Goal: Task Accomplishment & Management: Use online tool/utility

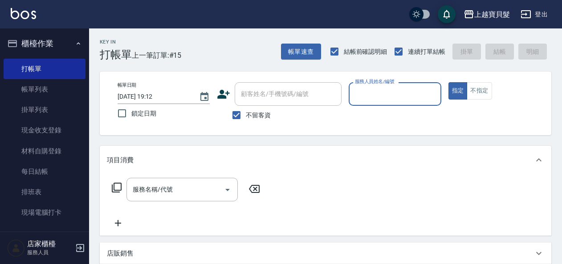
click at [408, 97] on input "服務人員姓名/編號" at bounding box center [395, 94] width 84 height 16
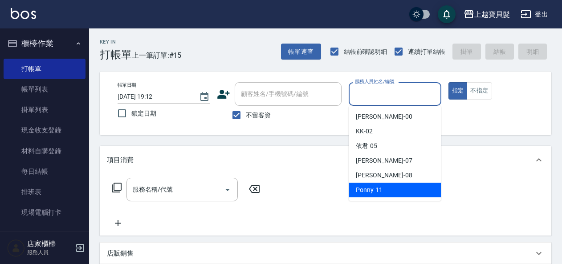
click at [375, 189] on span "Ponny -11" at bounding box center [369, 190] width 27 height 9
type input "Ponny-11"
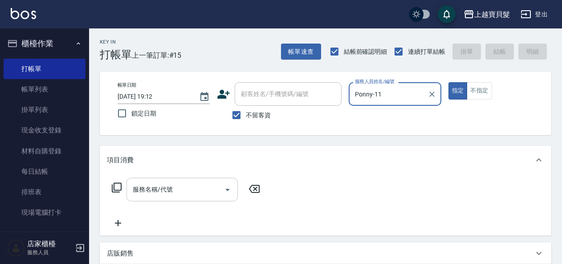
click at [189, 197] on input "服務名稱/代號" at bounding box center [175, 190] width 90 height 16
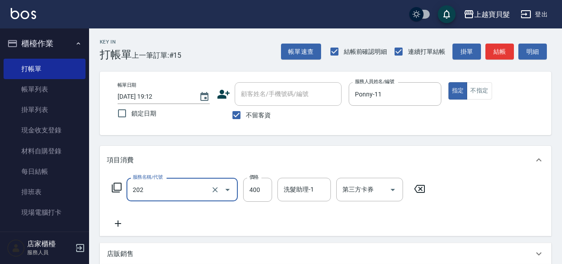
type input "剪髮(202)"
click at [118, 188] on icon at bounding box center [116, 188] width 11 height 11
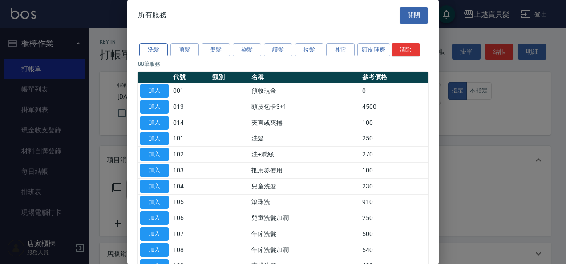
click at [154, 50] on button "洗髮" at bounding box center [153, 50] width 28 height 14
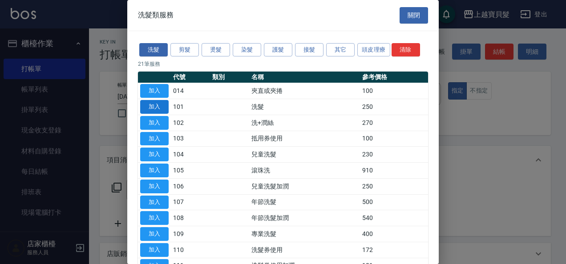
click at [156, 105] on button "加入" at bounding box center [154, 107] width 28 height 14
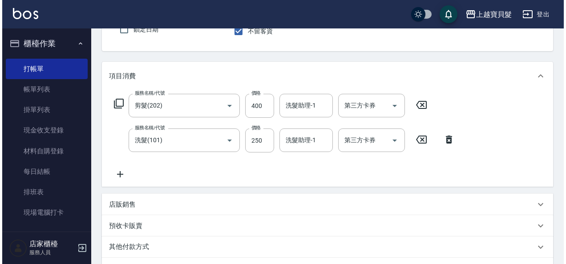
scroll to position [199, 0]
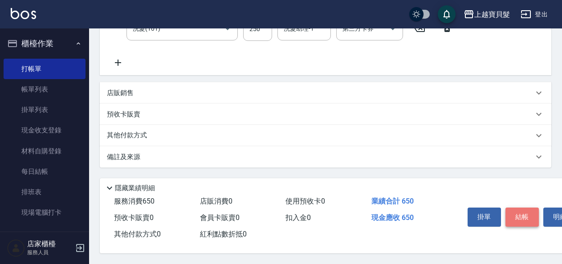
click at [523, 210] on button "結帳" at bounding box center [521, 217] width 33 height 19
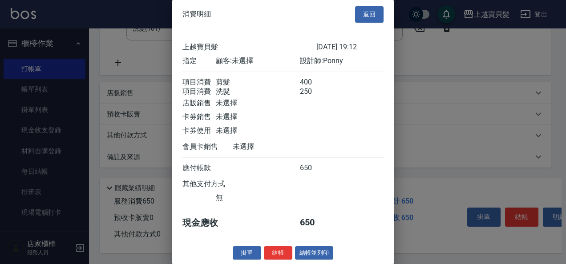
scroll to position [12, 0]
click at [305, 251] on button "結帳並列印" at bounding box center [314, 254] width 39 height 14
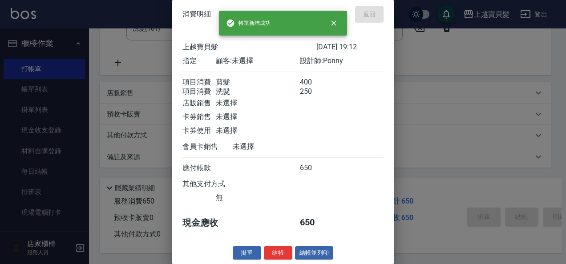
type input "[DATE] 20:01"
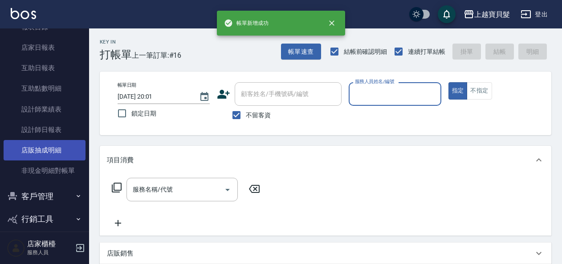
scroll to position [267, 0]
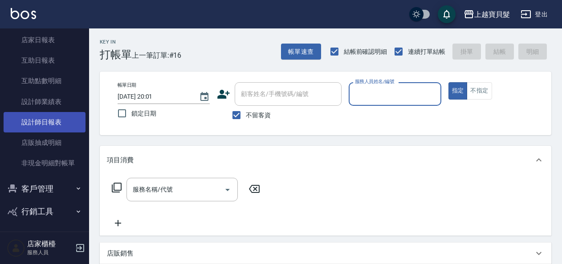
click at [49, 120] on link "設計師日報表" at bounding box center [45, 122] width 82 height 20
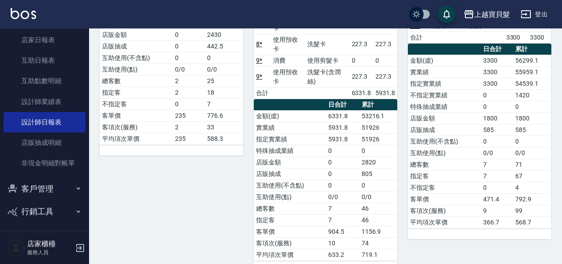
scroll to position [223, 0]
